Goal: Task Accomplishment & Management: Manage account settings

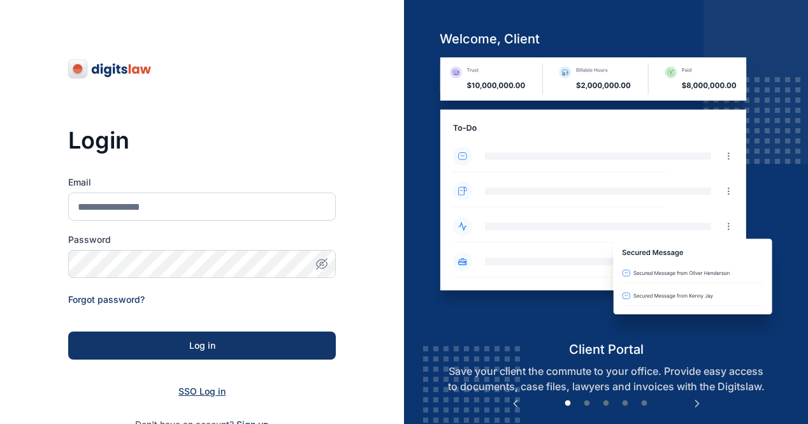
click at [205, 394] on span "SSO Log in" at bounding box center [201, 390] width 47 height 11
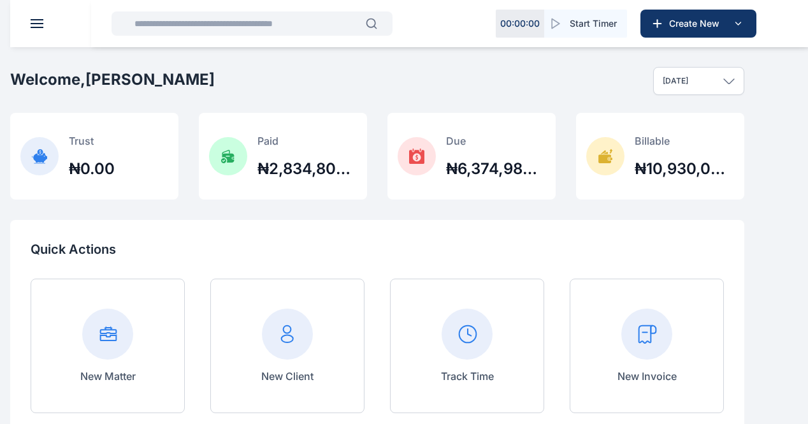
scroll to position [56, 0]
click at [0, 0] on icon at bounding box center [0, 0] width 0 height 0
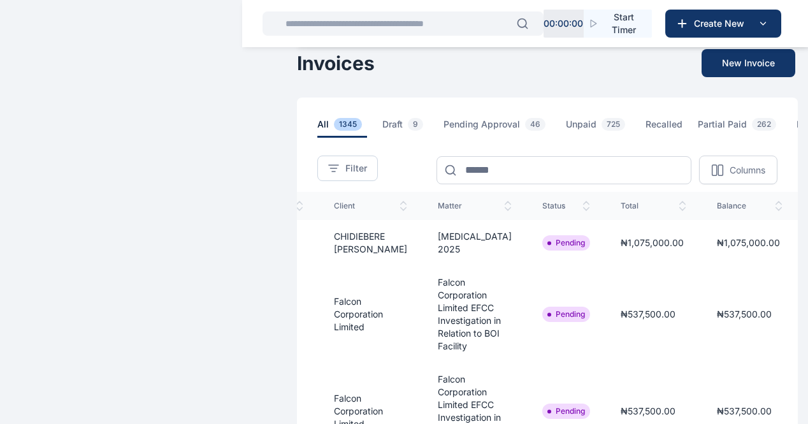
scroll to position [0, 233]
click at [815, 241] on line "button" at bounding box center [819, 241] width 9 height 0
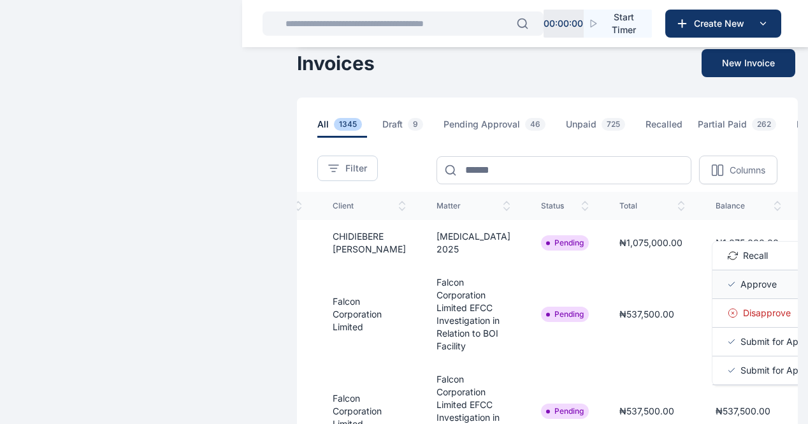
click at [740, 291] on span "Approve" at bounding box center [758, 284] width 36 height 13
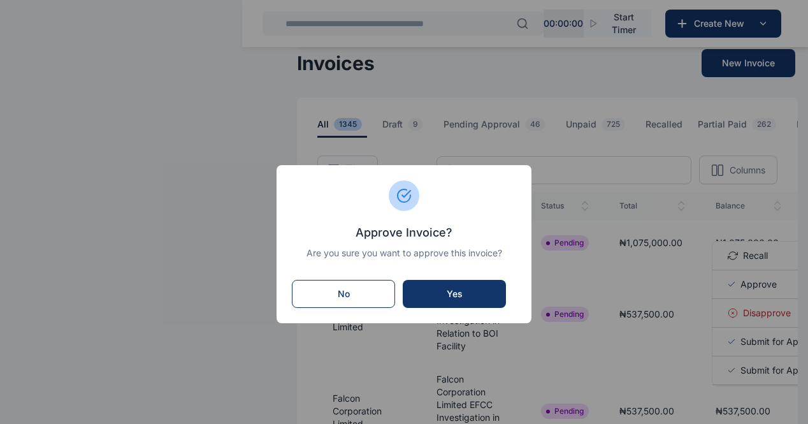
click at [464, 292] on div "Yes" at bounding box center [454, 293] width 78 height 13
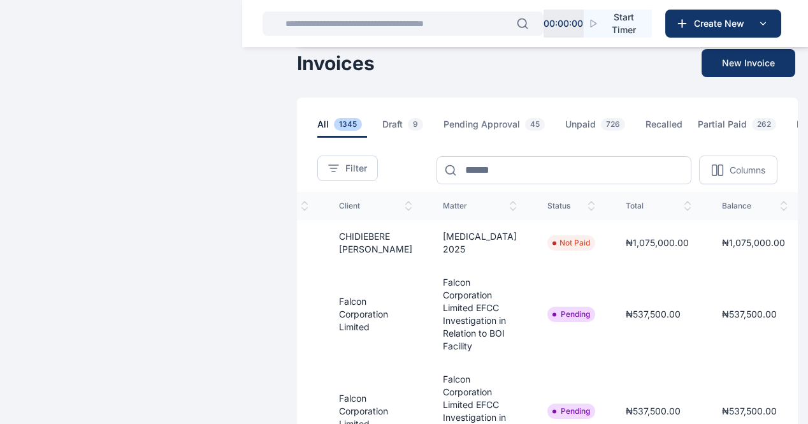
scroll to position [0, 233]
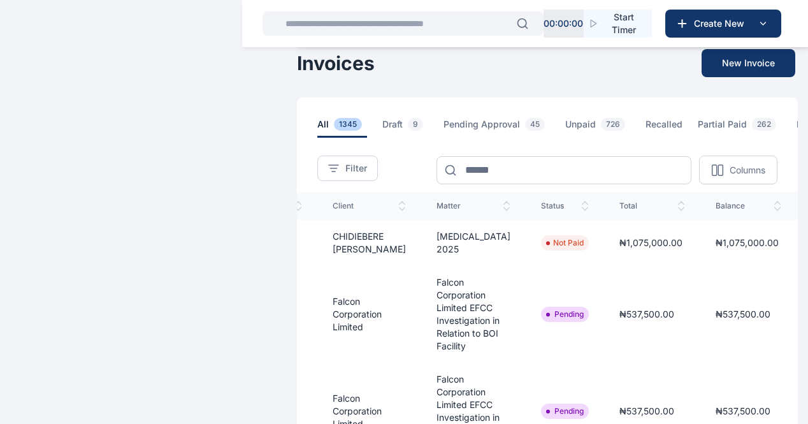
click at [815, 312] on line "button" at bounding box center [819, 312] width 9 height 0
click at [740, 362] on span "Approve" at bounding box center [758, 355] width 36 height 13
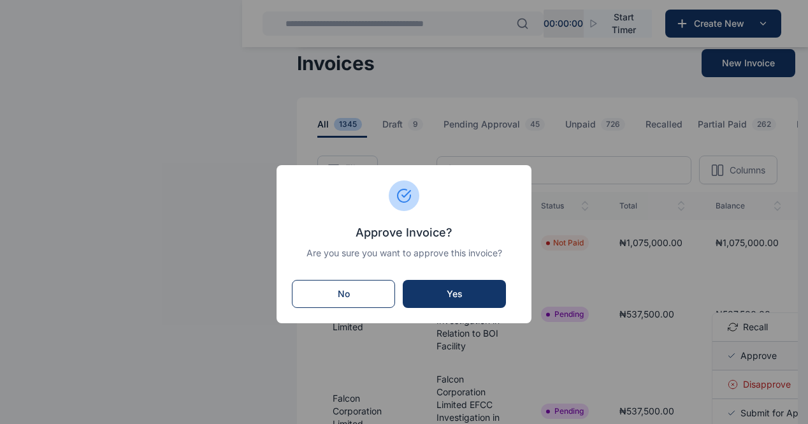
click at [471, 293] on div "Yes" at bounding box center [454, 293] width 78 height 13
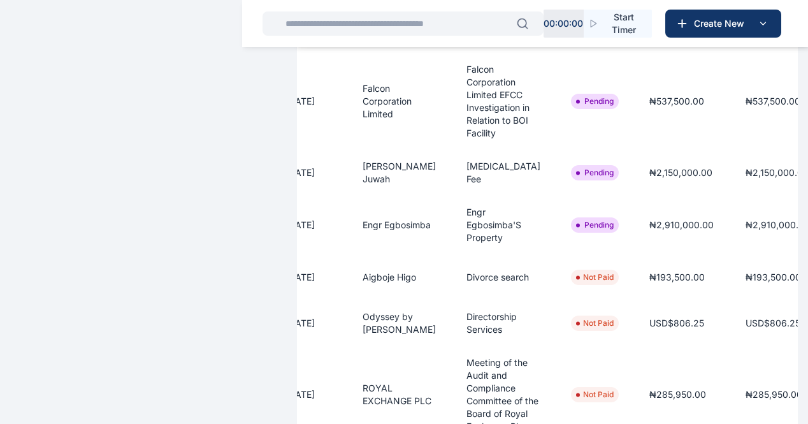
scroll to position [0, 233]
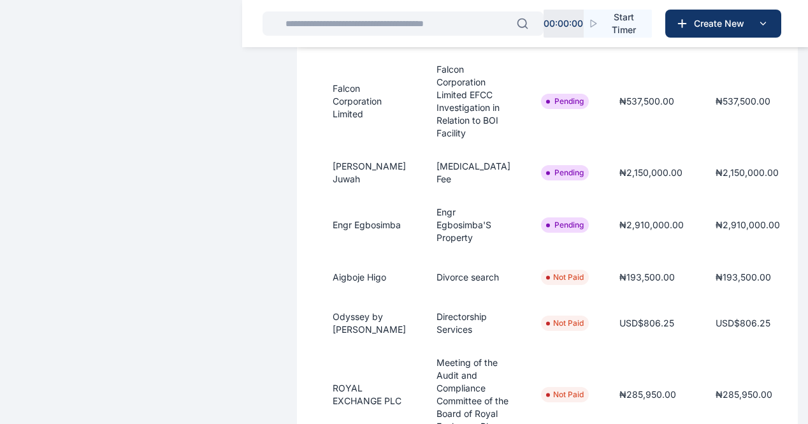
click at [812, 179] on icon "button" at bounding box center [819, 171] width 15 height 16
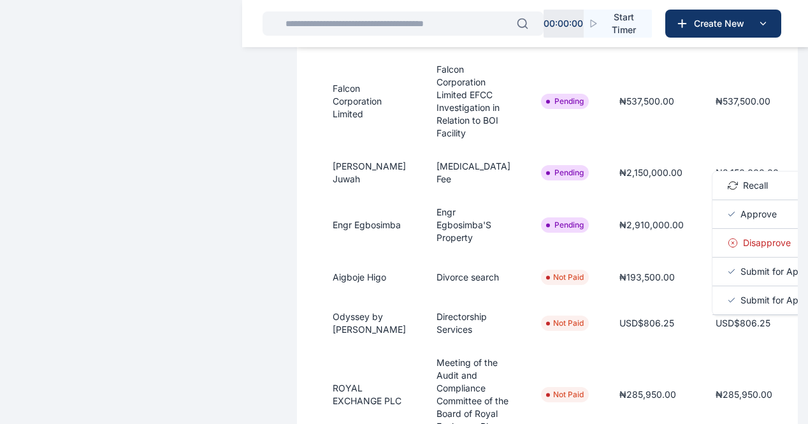
click at [740, 220] on span "Approve" at bounding box center [758, 214] width 36 height 13
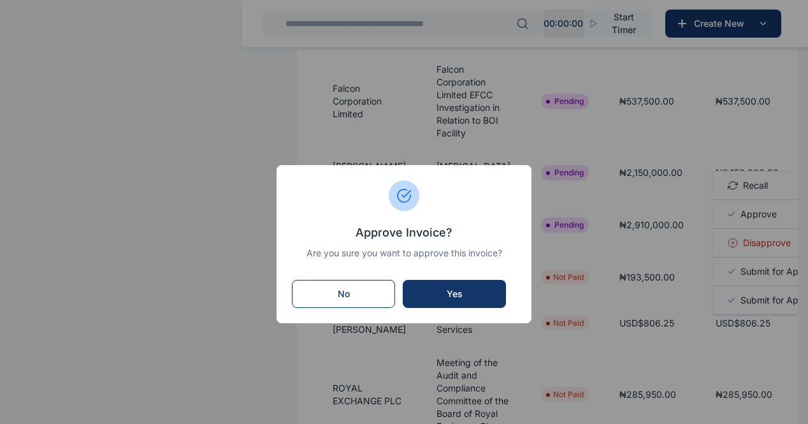
click at [477, 294] on div "Yes" at bounding box center [454, 293] width 78 height 13
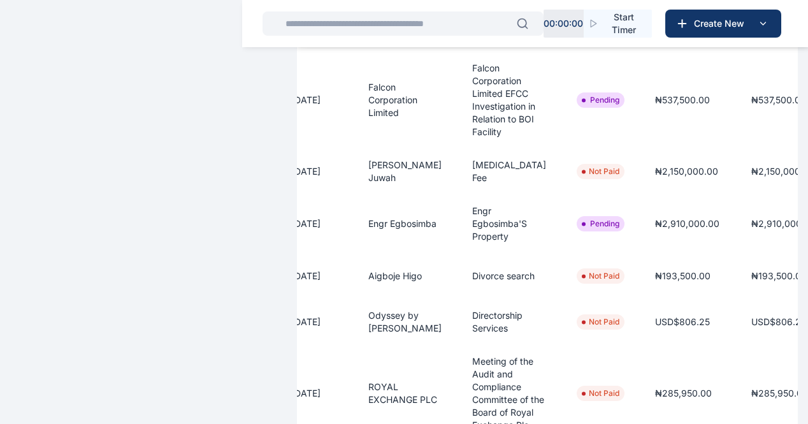
scroll to position [0, 233]
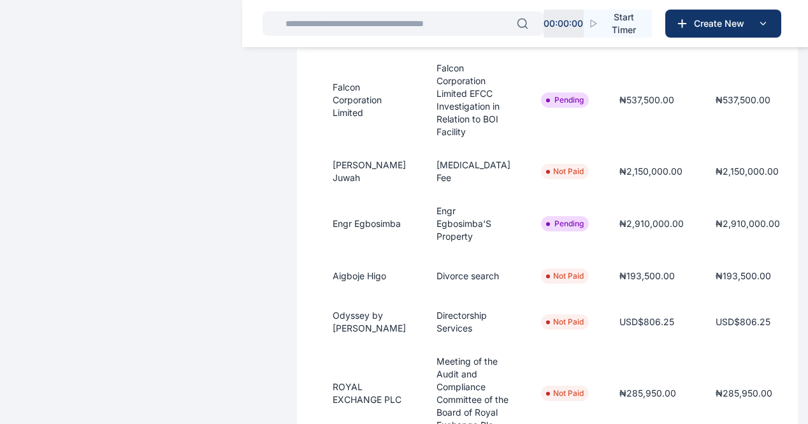
click at [812, 230] on icon "button" at bounding box center [819, 222] width 15 height 16
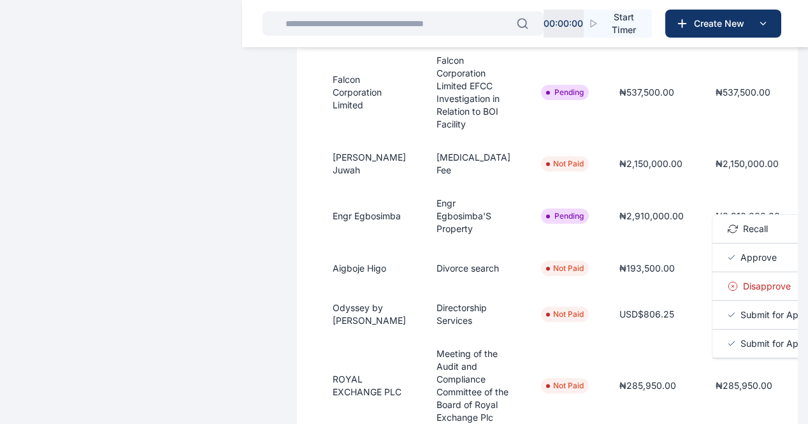
scroll to position [313, 0]
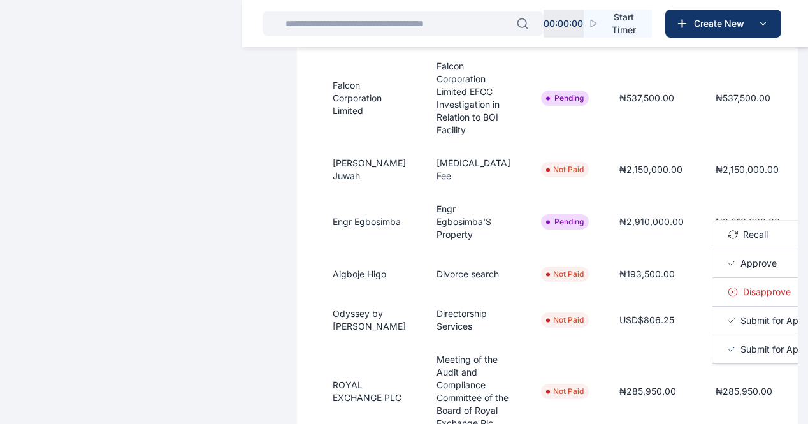
click at [619, 227] on span "₦2,910,000.00" at bounding box center [651, 221] width 64 height 11
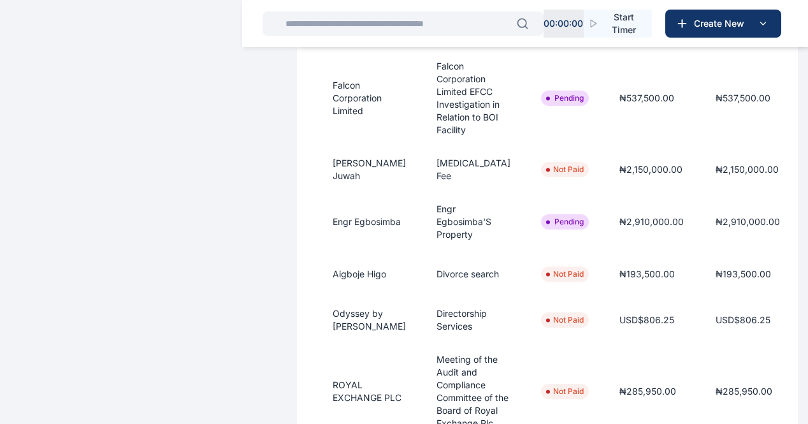
click at [815, 220] on line "button" at bounding box center [819, 220] width 9 height 0
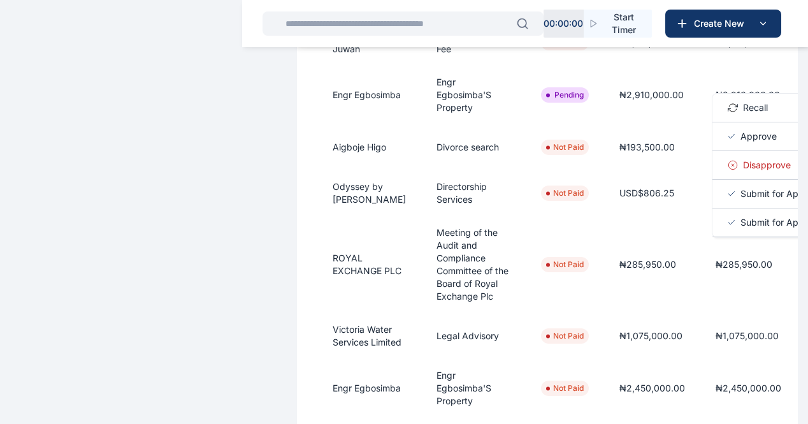
scroll to position [440, 0]
click at [604, 169] on td "₦193,500.00" at bounding box center [652, 147] width 96 height 46
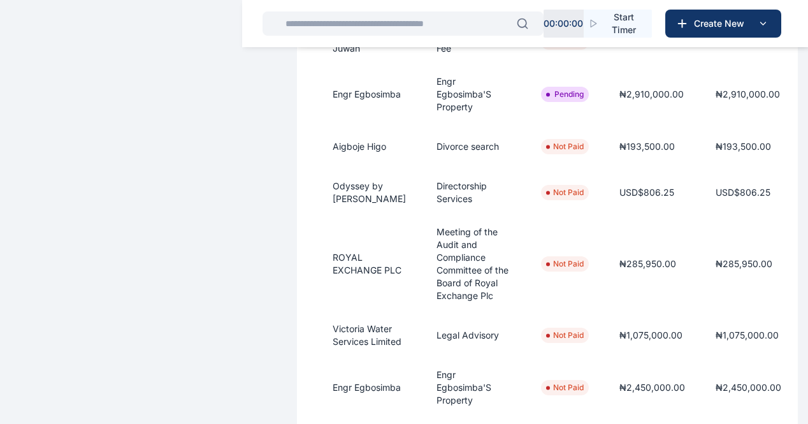
click at [815, 87] on line "button" at bounding box center [819, 87] width 9 height 0
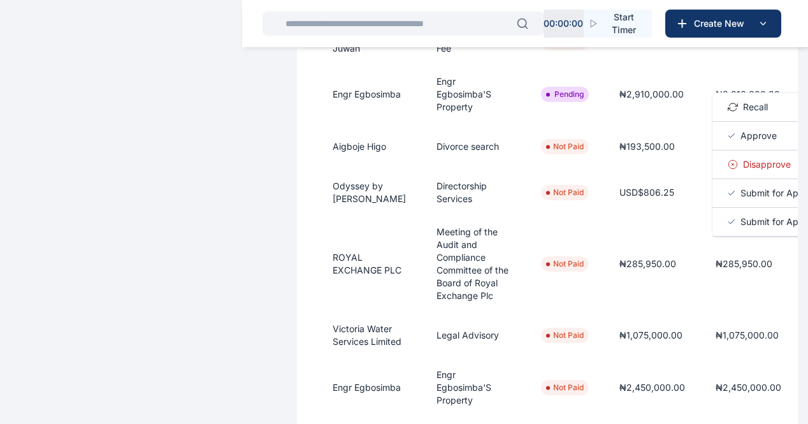
click at [740, 142] on span "Approve" at bounding box center [758, 135] width 36 height 13
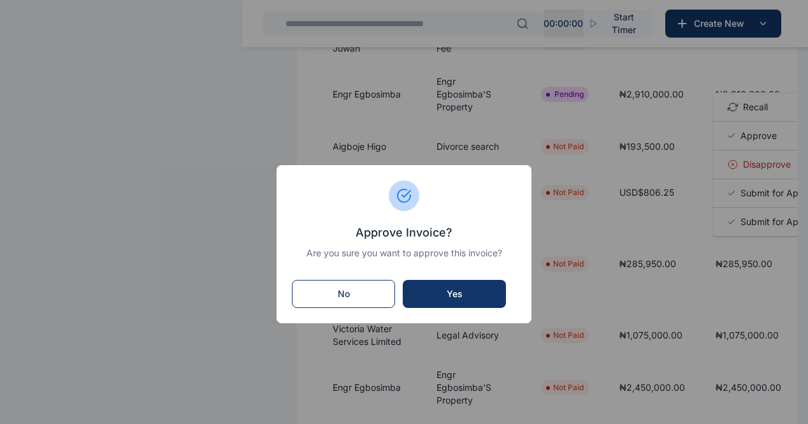
click at [466, 295] on div "Yes" at bounding box center [454, 293] width 78 height 13
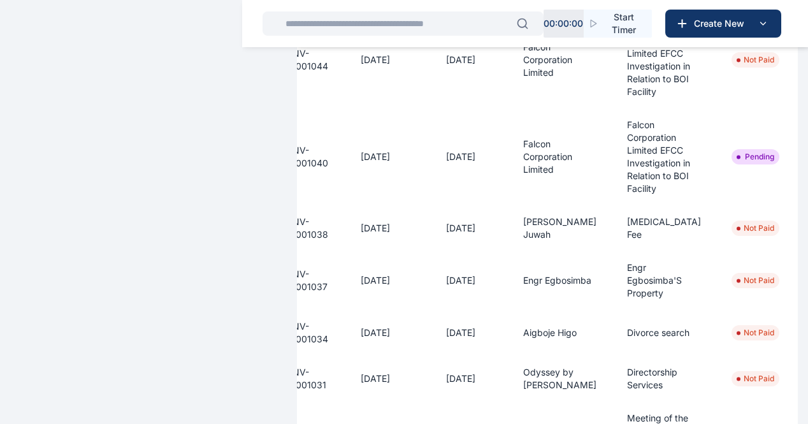
scroll to position [129, 0]
click at [0, 0] on icon at bounding box center [0, 0] width 0 height 0
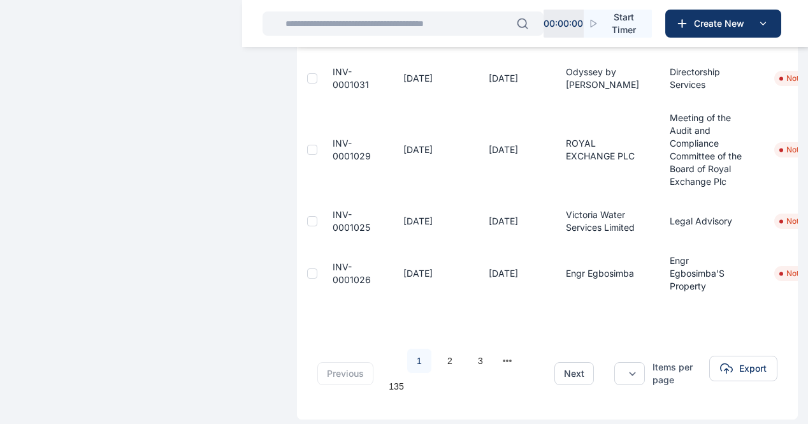
scroll to position [269, 0]
click at [0, 0] on div "E I" at bounding box center [0, 0] width 0 height 0
click at [0, 0] on span "Log out" at bounding box center [0, 0] width 0 height 0
